Goal: Information Seeking & Learning: Learn about a topic

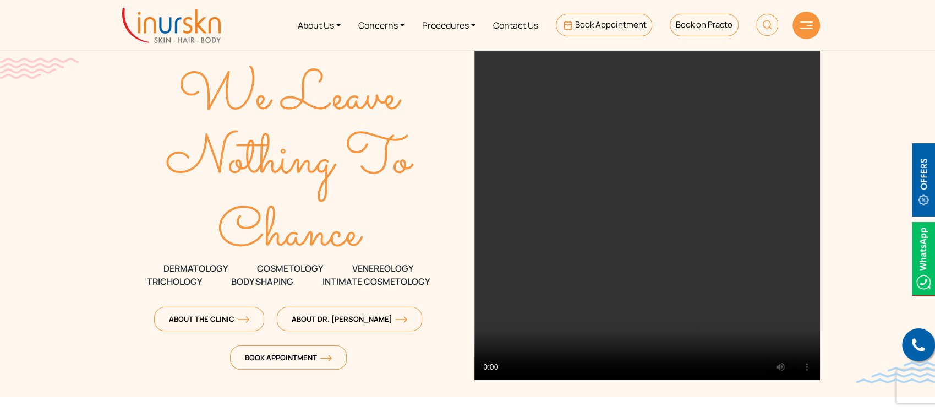
click at [335, 63] on div "We Leave Nothing To Chance DERMATOLOGY COSMETOLOGY VENEREOLOGY TRICHOLOGY Body …" at bounding box center [289, 214] width 346 height 329
click at [326, 29] on link "About Us" at bounding box center [319, 24] width 61 height 41
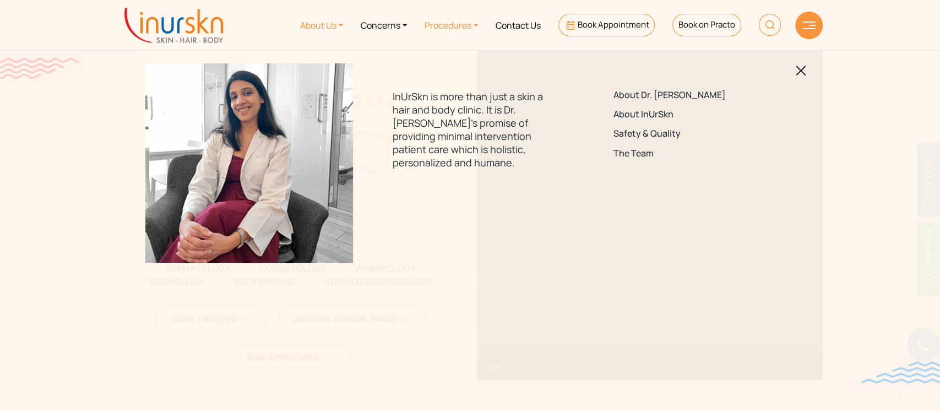
click at [455, 28] on link "Procedures" at bounding box center [451, 24] width 71 height 41
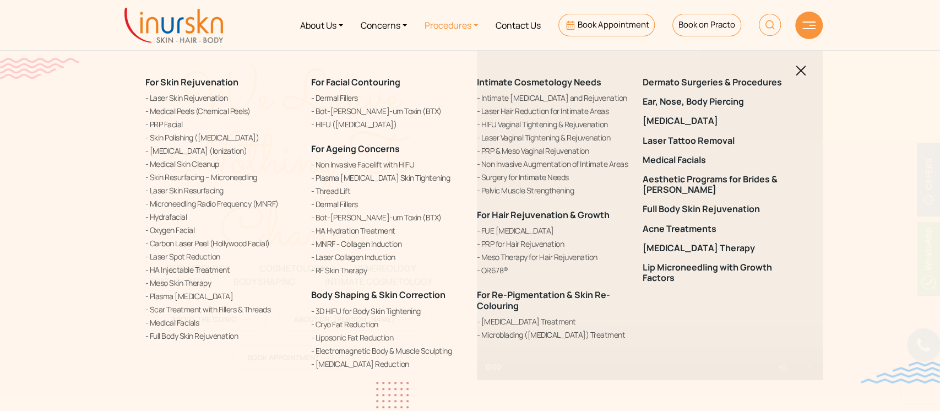
click at [75, 109] on div "For Skin Rejuvenation Laser Skin Rejuvenation Medical Peels (Chemical Peels) PR…" at bounding box center [470, 205] width 940 height 411
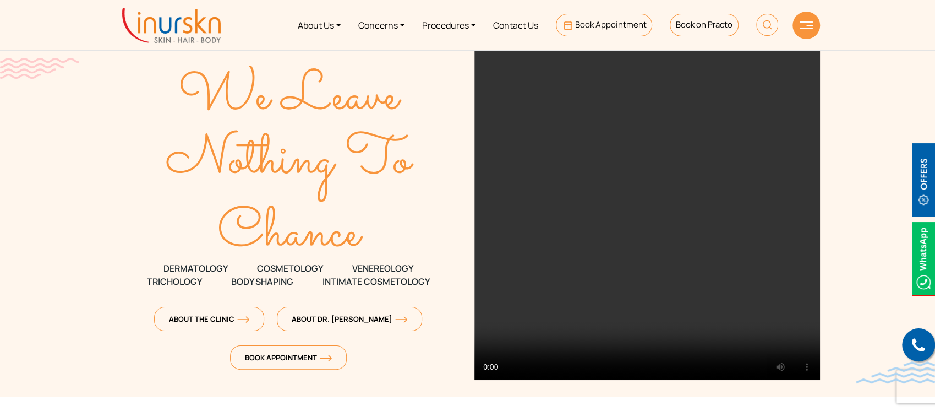
click at [841, 146] on section "We Leave Nothing To Chance DERMATOLOGY COSMETOLOGY" at bounding box center [467, 198] width 935 height 396
click at [405, 25] on link "Concerns" at bounding box center [382, 24] width 64 height 41
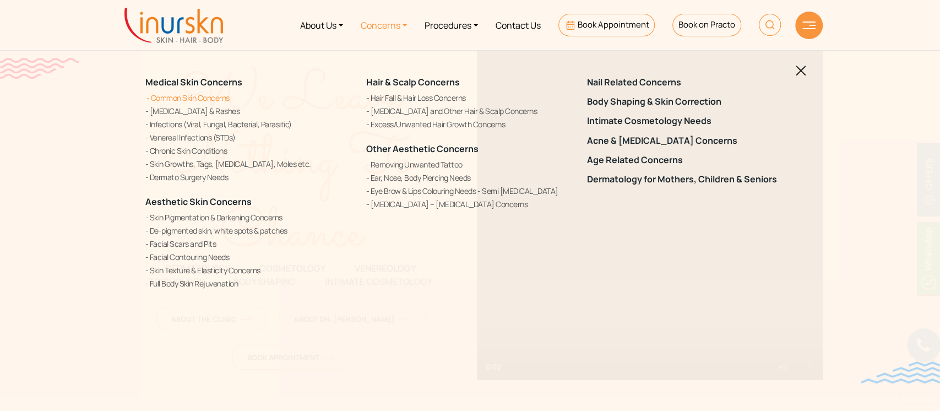
click at [179, 92] on link "Common Skin Concerns" at bounding box center [249, 98] width 208 height 12
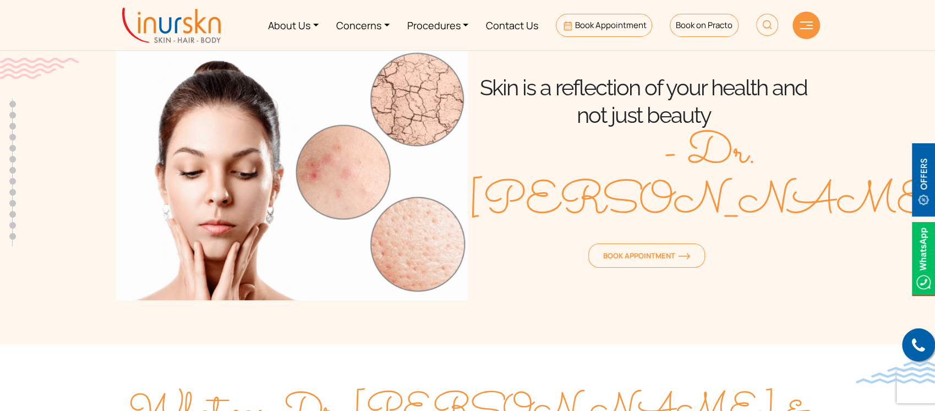
click at [867, 140] on section "Skin is a reflection of your health and not just beauty - Dr. [PERSON_NAME] Boo…" at bounding box center [467, 161] width 935 height 366
click at [454, 25] on link "Procedures" at bounding box center [438, 24] width 79 height 41
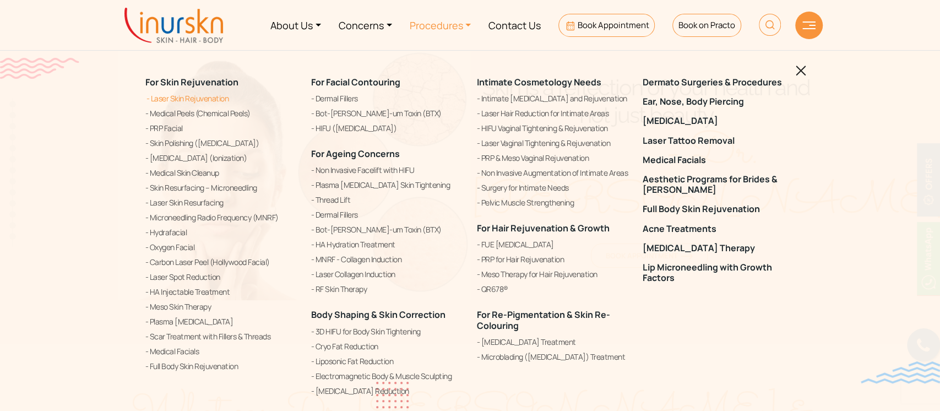
click at [177, 93] on link "Laser Skin Rejuvenation" at bounding box center [221, 98] width 153 height 13
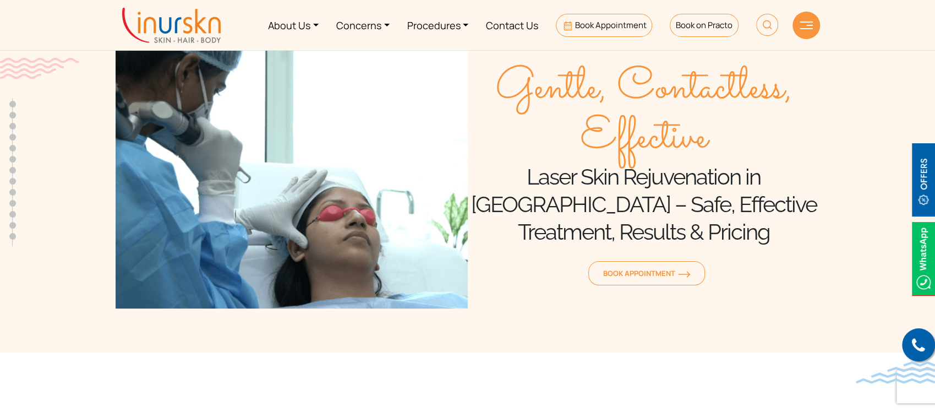
click at [92, 91] on section "Gentle, Contactless, Effective Laser Skin Rejuvenation in Mumbai – Safe, Effect…" at bounding box center [467, 165] width 935 height 374
